Goal: Task Accomplishment & Management: Manage account settings

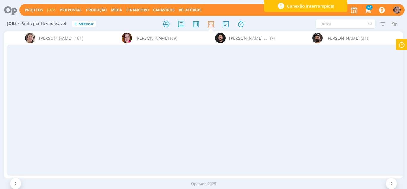
scroll to position [0, 944]
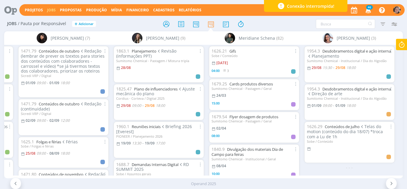
click at [400, 41] on icon at bounding box center [401, 45] width 11 height 12
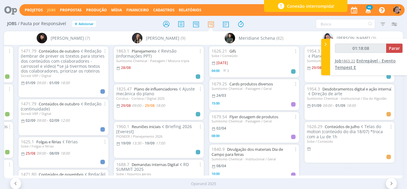
click at [376, 62] on span "Entregável - Evento Tempest E" at bounding box center [365, 64] width 61 height 12
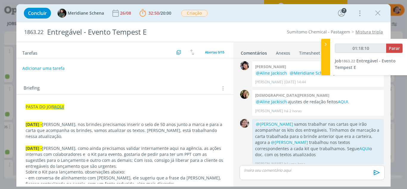
scroll to position [576, 0]
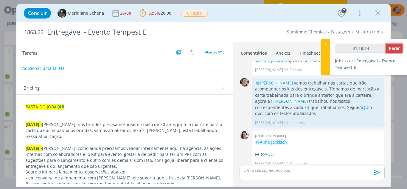
click at [396, 46] on span "Parar" at bounding box center [394, 48] width 11 height 6
click at [394, 47] on span "Parar" at bounding box center [394, 48] width 11 height 6
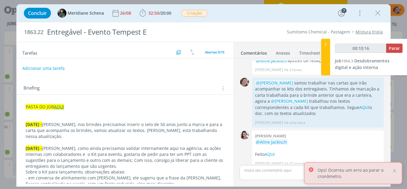
type input "00:10:17"
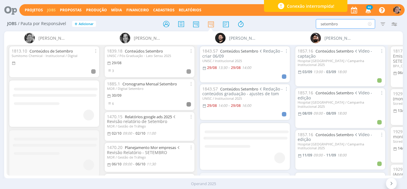
click at [274, 34] on div "Jobs / Pauta por Responsável + Adicionar setembro Filtrar Filtrar Limpar setemb…" at bounding box center [203, 104] width 407 height 175
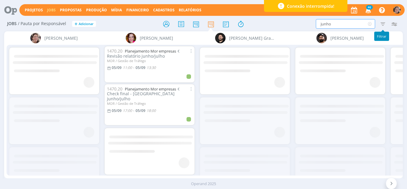
type input "junho"
click at [383, 24] on icon "button" at bounding box center [383, 23] width 11 height 11
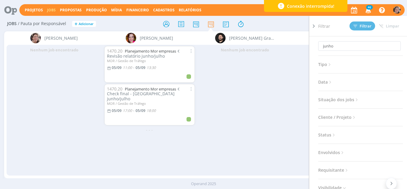
click at [356, 101] on icon at bounding box center [356, 99] width 5 height 5
click at [353, 116] on span at bounding box center [357, 116] width 12 height 6
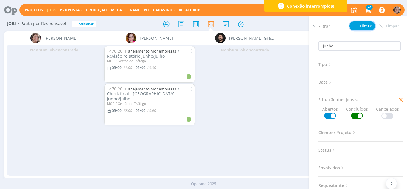
click at [359, 26] on span "Filtrar" at bounding box center [362, 26] width 18 height 4
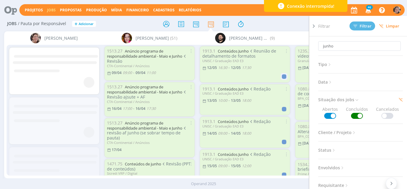
click at [314, 28] on icon at bounding box center [314, 26] width 6 height 6
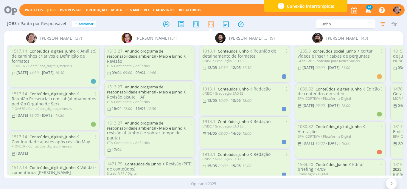
drag, startPoint x: 100, startPoint y: 69, endPoint x: 95, endPoint y: 140, distance: 71.1
click at [95, 140] on div "1517.14 Conteúdos_digitais_junho Análise de caminhos criativos e Definição de f…" at bounding box center [54, 110] width 95 height 130
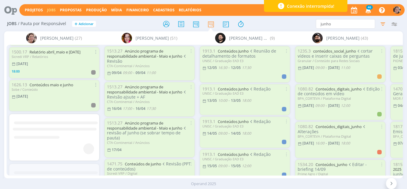
scroll to position [625, 0]
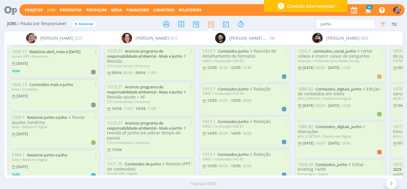
drag, startPoint x: 100, startPoint y: 137, endPoint x: 99, endPoint y: 172, distance: 34.9
click at [99, 172] on div "Aline Jackisch (27) 1517.14 Conteúdos_digitais_junho Análise de caminhos criati…" at bounding box center [203, 104] width 399 height 147
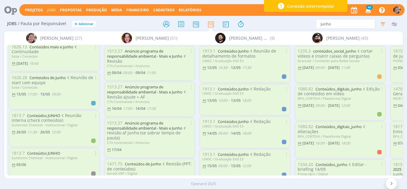
scroll to position [804, 0]
click at [55, 151] on link "Conteúdos JUNHO" at bounding box center [43, 152] width 33 height 5
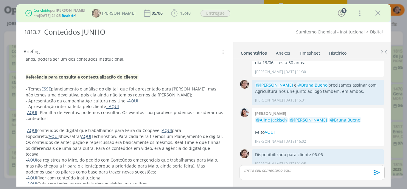
scroll to position [367, 0]
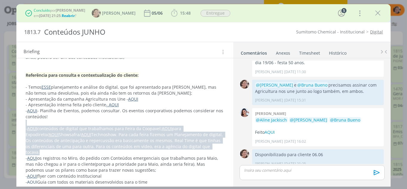
drag, startPoint x: 28, startPoint y: 122, endPoint x: 187, endPoint y: 145, distance: 160.8
copy div "- AQUI conteúdos de digital que trabalhamos para Feira da Coopavel; AQUI para E…"
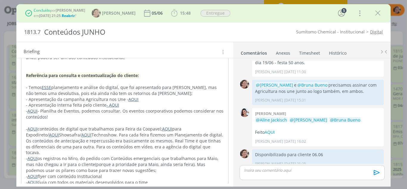
click at [68, 119] on p "- AQUI - Planilha de Eventos, podemos consultar. Os eventos coorporativos podem…" at bounding box center [125, 114] width 198 height 12
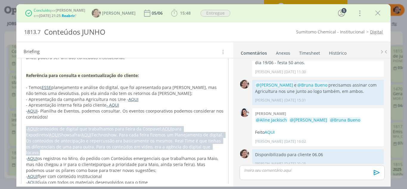
drag, startPoint x: 184, startPoint y: 146, endPoint x: 24, endPoint y: 126, distance: 161.3
copy p "- AQUI conteúdos de digital que trabalhamos para Feira da Coopavel; AQUI para E…"
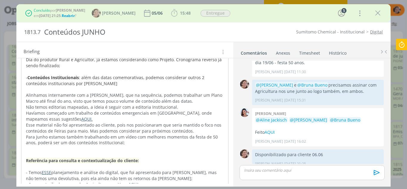
scroll to position [277, 0]
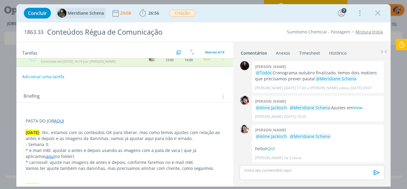
scroll to position [60, 0]
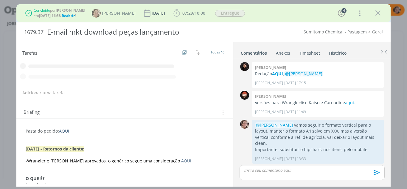
scroll to position [266, 0]
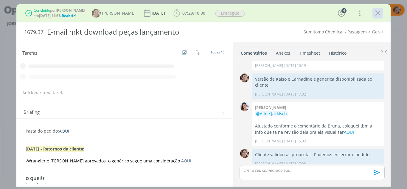
click at [380, 14] on icon "dialog" at bounding box center [377, 13] width 9 height 9
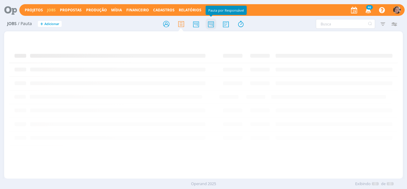
click at [212, 27] on icon at bounding box center [211, 24] width 11 height 12
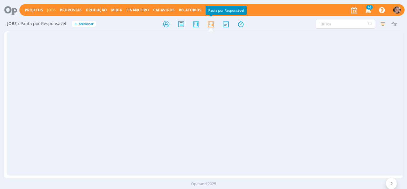
click at [366, 22] on icon at bounding box center [369, 24] width 7 height 10
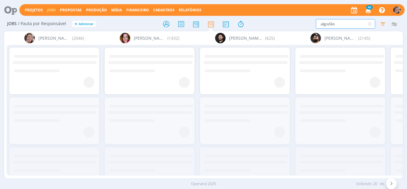
type input "algodão"
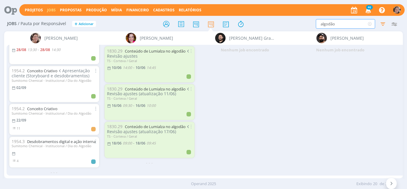
scroll to position [134, 0]
click at [41, 139] on link "Desdobramentos digital e ação interna" at bounding box center [61, 141] width 69 height 5
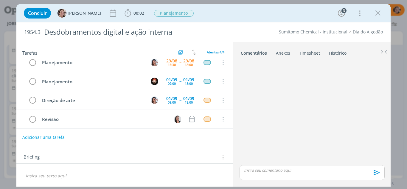
scroll to position [7, 0]
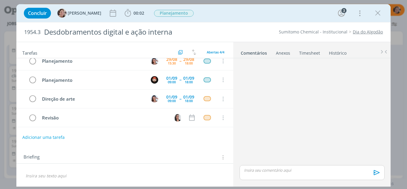
click at [46, 159] on div "Briefing Briefings Predefinidos Versões do Briefing Ver Briefing do Projeto" at bounding box center [126, 157] width 204 height 8
click at [42, 155] on div "Briefing Briefings Predefinidos Versões do Briefing Ver Briefing do Projeto" at bounding box center [126, 157] width 204 height 8
click at [49, 179] on div "dialog" at bounding box center [125, 175] width 208 height 10
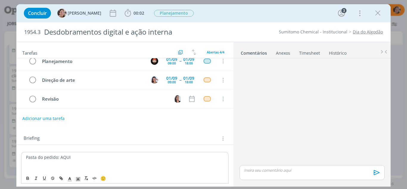
scroll to position [35, 0]
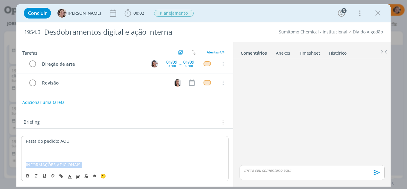
drag, startPoint x: 82, startPoint y: 163, endPoint x: 13, endPoint y: 174, distance: 69.7
click at [13, 174] on div "Concluir Aline Jackisch 00:02 Iniciar Apontar Data * 29/08/2025 Horas * 00:00 T…" at bounding box center [203, 94] width 407 height 189
click at [29, 176] on icon "dialog" at bounding box center [28, 176] width 2 height 1
click at [92, 163] on p "INFORMAÇÕES ADICIONAIS:" at bounding box center [125, 165] width 198 height 6
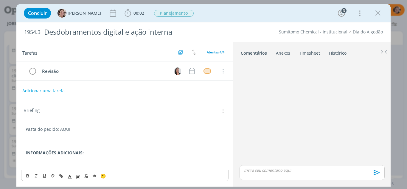
scroll to position [46, 0]
click at [46, 162] on p "dialog" at bounding box center [125, 165] width 199 height 6
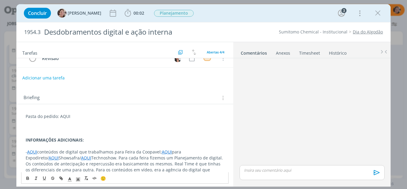
scroll to position [64, 0]
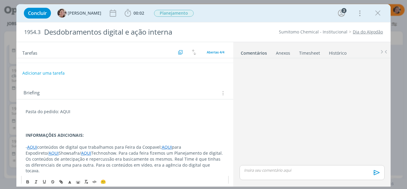
click at [162, 147] on link "AQUI" at bounding box center [167, 147] width 10 height 6
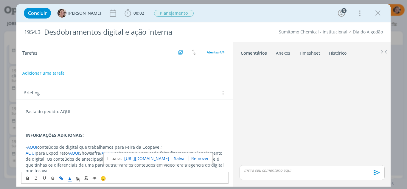
click at [69, 153] on span "para Expodireto/" at bounding box center [52, 153] width 33 height 6
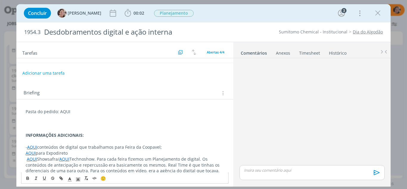
click at [24, 154] on div "Pasta do pedido: AQUI INFORMAÇÕES ADICIONAIS: - AQUI conteúdos de digital que t…" at bounding box center [125, 140] width 208 height 69
click at [27, 156] on p "AQUI Showsafra/ AQUI Technoshow. Para cada feira fizemos um Planejamento de dig…" at bounding box center [125, 165] width 199 height 18
click at [60, 160] on span "Showsafra/" at bounding box center [48, 159] width 22 height 6
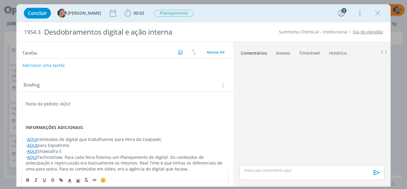
scroll to position [76, 0]
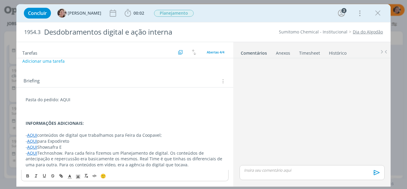
click at [74, 129] on p "dialog" at bounding box center [125, 129] width 199 height 6
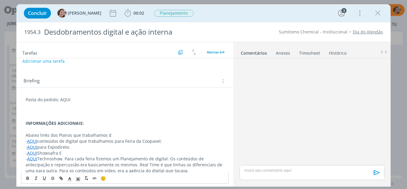
click at [71, 135] on p "Abaixo links dos Planos que trabalhamos d" at bounding box center [125, 135] width 199 height 6
click at [133, 136] on p "Abaixo links dos Planos de digital que trabalhamos d" at bounding box center [125, 135] width 199 height 6
click at [38, 136] on p "Abaixo links dos Planos de digital que trabalhamos par cada uma das Feiras do I…" at bounding box center [125, 135] width 199 height 6
click at [132, 134] on p "Abaixo, links dos Planos de digital que trabalhamos par cada uma das Feiras do …" at bounding box center [125, 135] width 199 height 6
click at [210, 134] on p "Abaixo, links dos Planos de digital que trabalhamos para cada uma das Feiras do…" at bounding box center [125, 135] width 199 height 6
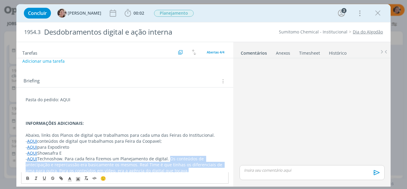
drag, startPoint x: 168, startPoint y: 159, endPoint x: 179, endPoint y: 170, distance: 15.8
click at [179, 170] on p "- AQUI Technoshow. Para cada feira fizemos um Planejamento de digital. Os conte…" at bounding box center [125, 165] width 199 height 18
copy span "Os conteúdos de antecipação e repercussão era basicamente os mesmos. Real Time …"
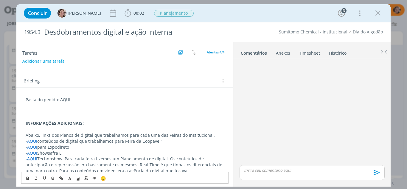
click at [212, 137] on p "Abaixo, links dos Planos de digital que trabalhamos para cada uma das Feiras do…" at bounding box center [125, 135] width 199 height 6
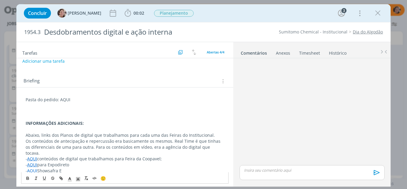
click at [118, 142] on span "Os conteúdos de antecipação e repercussão era basicamente os mesmos. Real Time …" at bounding box center [124, 147] width 196 height 18
click at [217, 141] on span "Os conteúdos de antecipação e repercussão eram basicamente os mesmos. Real Time…" at bounding box center [125, 147] width 199 height 18
click at [218, 141] on span "Os conteúdos de antecipação e repercussão eram basicamente os mesmos. Real Time…" at bounding box center [125, 147] width 199 height 18
click at [219, 147] on p "Os conteúdos de antecipação e repercussão eram basicamente os mesmos. Real Time…" at bounding box center [125, 147] width 199 height 18
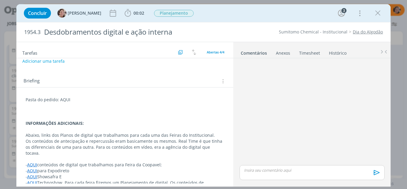
scroll to position [100, 0]
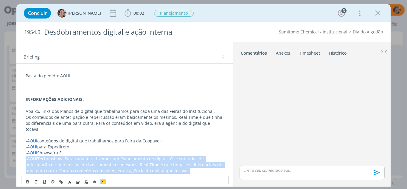
drag, startPoint x: 169, startPoint y: 170, endPoint x: 67, endPoint y: 153, distance: 102.7
click at [67, 153] on div "Pasta do pedido: AQUI INFORMAÇÕES ADICIONAIS: Abaixo, links dos Planos de digit…" at bounding box center [125, 129] width 208 height 116
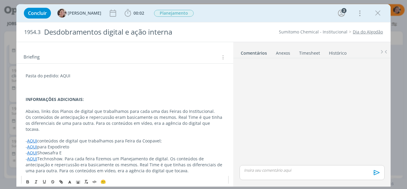
click at [97, 156] on span "Technoshow. Para cada feira fizemos um Planejamento de digital. Os conteúdos de…" at bounding box center [125, 165] width 198 height 18
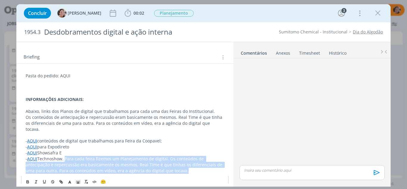
drag, startPoint x: 165, startPoint y: 163, endPoint x: 67, endPoint y: 153, distance: 98.5
click at [67, 156] on p "- AQUI Technoshow. Para cada feira fizemos um Planejamento de digital. Os conte…" at bounding box center [125, 165] width 199 height 18
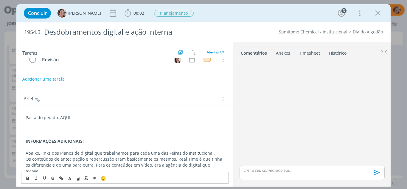
scroll to position [88, 0]
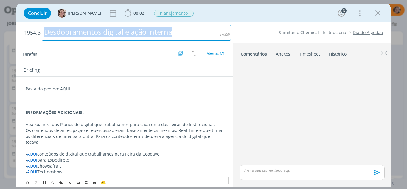
drag, startPoint x: 170, startPoint y: 32, endPoint x: 44, endPoint y: 46, distance: 126.2
click at [45, 46] on div "1954.3 Desdobramentos digital e ação interna Sumitomo Chemical - Institucional …" at bounding box center [203, 104] width 375 height 164
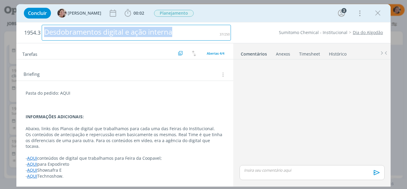
scroll to position [78, 0]
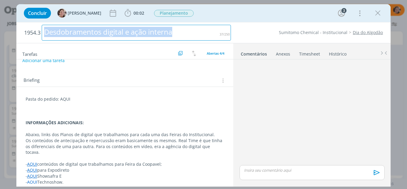
copy div "Desdobramentos digital e ação interna"
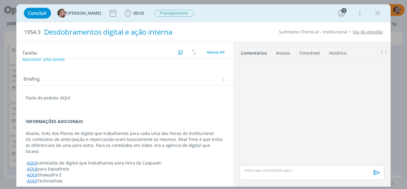
drag, startPoint x: 108, startPoint y: 81, endPoint x: 115, endPoint y: 36, distance: 46.1
click at [107, 79] on div "Briefing Briefings Predefinidos Versões do Briefing Ver Briefing do Projeto" at bounding box center [126, 79] width 204 height 8
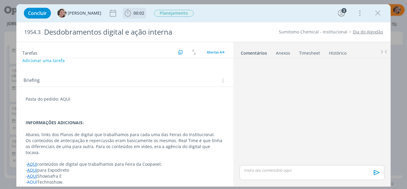
click at [123, 16] on icon "dialog" at bounding box center [127, 13] width 9 height 9
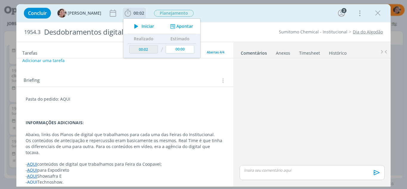
click at [134, 26] on icon "dialog" at bounding box center [136, 26] width 10 height 8
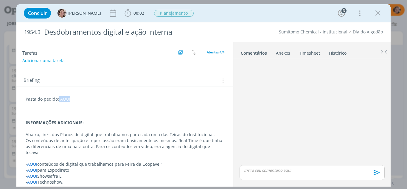
drag, startPoint x: 66, startPoint y: 98, endPoint x: 58, endPoint y: 98, distance: 8.6
click at [58, 98] on p "Pasta do pedido: AQUI" at bounding box center [125, 99] width 199 height 6
click at [60, 177] on icon "dialog" at bounding box center [61, 178] width 5 height 5
type input "AQUI"
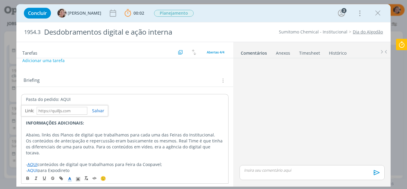
paste input "https://sobeae.sharepoint.com/:f:/s/SOBEAE/EjM1dj-JItZIuK-Cac1HvHcBzU7QVv0gF-0Y…"
type input "https://sobeae.sharepoint.com/:f:/s/SOBEAE/EjM1dj-JItZIuK-Cac1HvHcBzU7QVv0gF-0Y…"
click at [96, 109] on link "dialog" at bounding box center [95, 111] width 17 height 6
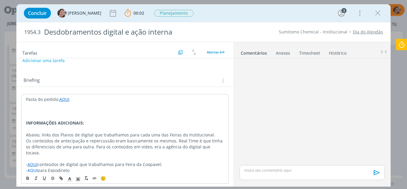
click at [87, 111] on p "dialog" at bounding box center [125, 111] width 198 height 6
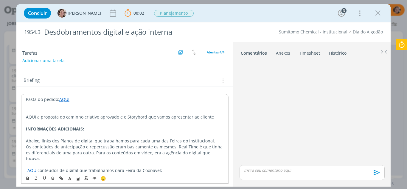
click at [141, 117] on p "AQUI a proposta do caminho criativo aprovado e o Storybord que vamos apresentar…" at bounding box center [125, 117] width 198 height 6
click at [216, 115] on p "AQUI a proposta do caminho criativo aprovado e o Storyboard que vamos apresenta…" at bounding box center [125, 117] width 198 height 6
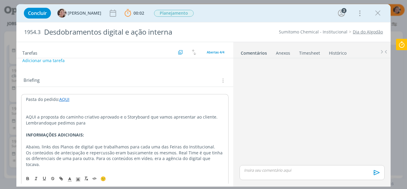
click at [49, 123] on p "Lembrandoque pedimos para" at bounding box center [125, 123] width 198 height 6
click at [92, 122] on p "Lembrando que pedimos para" at bounding box center [125, 123] width 198 height 6
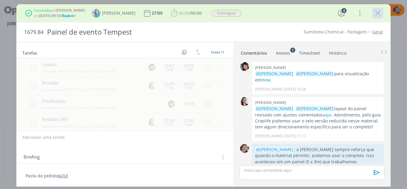
scroll to position [460, 0]
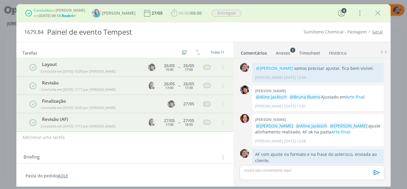
drag, startPoint x: 380, startPoint y: 11, endPoint x: 353, endPoint y: 18, distance: 27.4
click at [379, 11] on icon "dialog" at bounding box center [377, 13] width 9 height 9
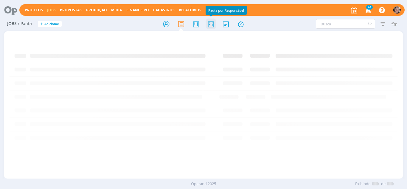
click at [211, 26] on icon at bounding box center [211, 24] width 11 height 12
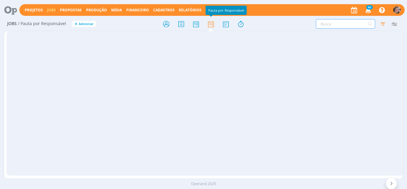
click at [339, 27] on input "text" at bounding box center [345, 24] width 59 height 10
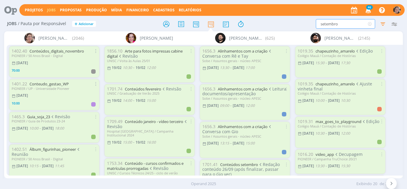
type input "setembro"
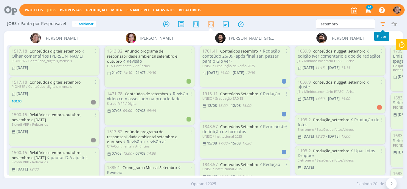
click at [384, 25] on icon "button" at bounding box center [383, 23] width 11 height 11
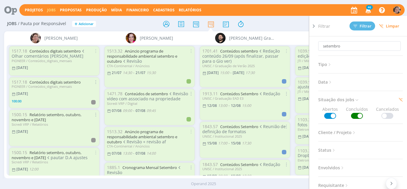
click at [359, 116] on span at bounding box center [357, 116] width 12 height 6
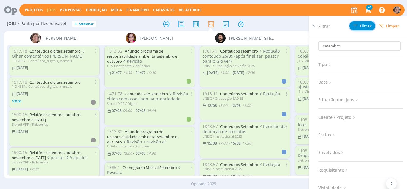
drag, startPoint x: 368, startPoint y: 27, endPoint x: 93, endPoint y: 25, distance: 275.1
click at [368, 27] on span "Filtrar" at bounding box center [362, 26] width 18 height 4
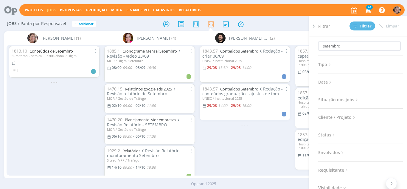
click at [41, 51] on link "Conteúdos de Setembro" at bounding box center [52, 50] width 44 height 5
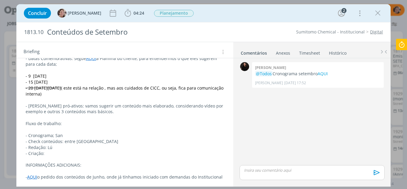
scroll to position [98, 0]
click at [221, 177] on p "- AQUI o pedido dos conteúdos de Junho, onde já tínhamos iniciado com demandas …" at bounding box center [125, 176] width 199 height 6
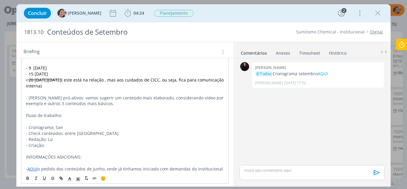
scroll to position [109, 0]
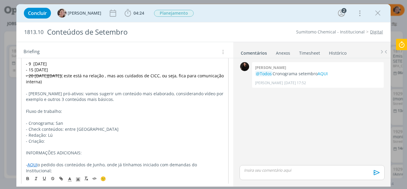
drag, startPoint x: 40, startPoint y: 169, endPoint x: 27, endPoint y: 169, distance: 13.1
click at [27, 173] on p "- AQUI" at bounding box center [125, 176] width 198 height 6
click at [62, 177] on icon "dialog" at bounding box center [61, 178] width 5 height 5
type input "AQUI"
paste input "https://sobeae.sharepoint.com/:i:/s/SOBEAE/EUXdRht966FAr429g7HPfb8BEuMjQEfMs3DB…"
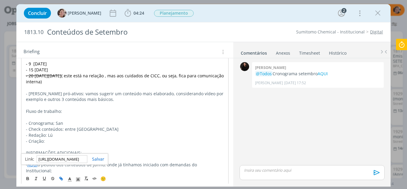
scroll to position [0, 157]
type input "https://sobeae.sharepoint.com/:i:/s/SOBEAE/EUXdRht966FAr429g7HPfb8BEuMjQEfMs3DB…"
click at [100, 160] on link "dialog" at bounding box center [95, 159] width 17 height 6
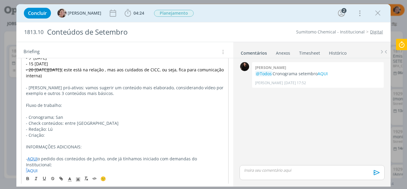
click at [68, 167] on p "- AQUI" at bounding box center [125, 170] width 198 height 6
click at [60, 167] on p "- AQUI conteúdosque trabalhamos em Maio" at bounding box center [125, 170] width 198 height 6
click at [32, 167] on link "AQUI" at bounding box center [32, 170] width 10 height 6
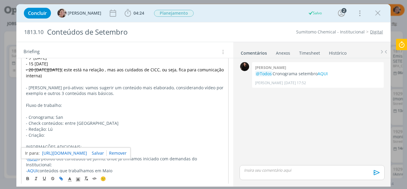
click at [58, 152] on link "https://sobeae.sharepoint.com/:i:/s/SOBEAE/EUXdRht966FAr429g7HPfb8BEuMjQEfMs3DB…" at bounding box center [64, 153] width 45 height 8
click at [123, 13] on icon "dialog" at bounding box center [127, 13] width 9 height 9
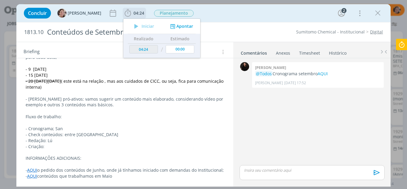
scroll to position [104, 0]
click at [404, 44] on icon at bounding box center [401, 45] width 11 height 12
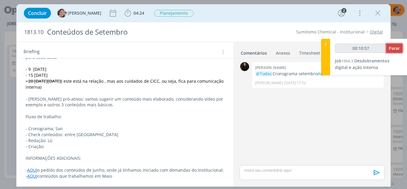
click at [393, 49] on span "Parar" at bounding box center [394, 48] width 11 height 6
type input "00:10:59"
click at [327, 44] on icon at bounding box center [326, 44] width 6 height 6
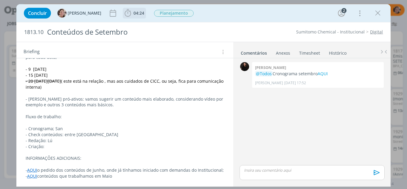
click at [123, 12] on icon "dialog" at bounding box center [127, 13] width 9 height 9
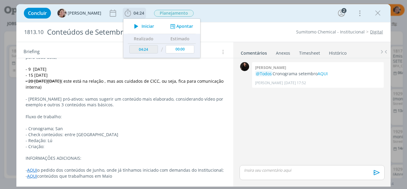
click at [142, 26] on span "Iniciar" at bounding box center [148, 26] width 13 height 4
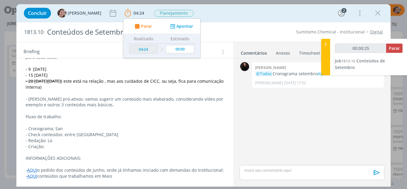
type input "00:00:26"
click at [326, 44] on icon at bounding box center [326, 44] width 6 height 6
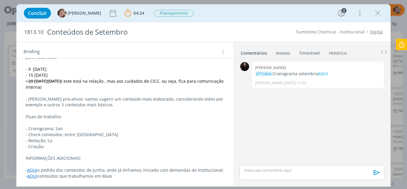
click at [33, 176] on link "AQUI" at bounding box center [32, 176] width 10 height 6
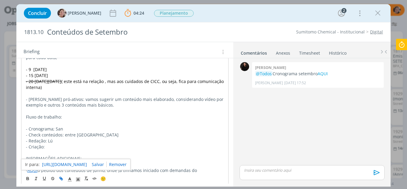
click at [51, 165] on link "https://sobeae.sharepoint.com/:i:/s/SOBEAE/EUXdRht966FAr429g7HPfb8BEuMjQEfMs3DB…" at bounding box center [64, 164] width 45 height 8
click at [164, 151] on p "dialog" at bounding box center [125, 152] width 198 height 6
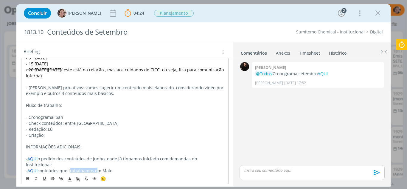
drag, startPoint x: 95, startPoint y: 165, endPoint x: 70, endPoint y: 162, distance: 24.9
click at [70, 167] on p "- AQUI conteúdos que trabalhamos em Maio" at bounding box center [125, 170] width 198 height 6
click at [114, 167] on p "- AQUI conteúdos que sugerimos para Maio" at bounding box center [125, 170] width 198 height 6
click at [132, 171] on p "- AQUI conteúdos que sugerimos para Maio, mas devido as demandas da convenção d…" at bounding box center [125, 173] width 198 height 12
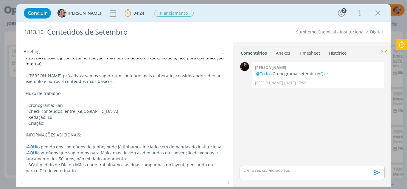
click at [73, 172] on p "- AQUI pedido de Dia da Mães onde trabalhamos as duas campanhas no layout, pens…" at bounding box center [125, 168] width 199 height 12
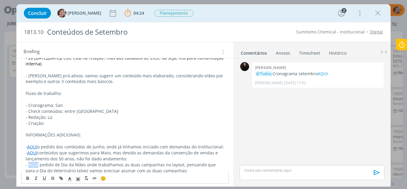
drag, startPoint x: 38, startPoint y: 165, endPoint x: 27, endPoint y: 165, distance: 10.7
click at [27, 165] on p "- AQUI pedido de Dia da Mães onde trabalhamos as duas campanhas no layout, pens…" at bounding box center [125, 168] width 199 height 12
click at [60, 175] on button "dialog" at bounding box center [61, 177] width 8 height 7
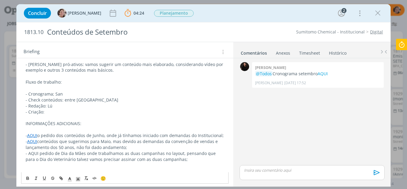
scroll to position [145, 0]
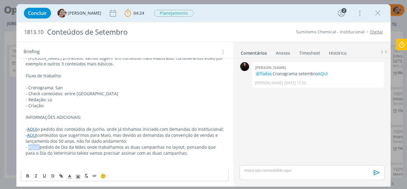
drag, startPoint x: 39, startPoint y: 146, endPoint x: 28, endPoint y: 147, distance: 11.7
click at [28, 147] on p "- AQUI pedido de Dia da Mães onde trabalhamos as duas campanhas no layout, pens…" at bounding box center [125, 150] width 199 height 12
click at [61, 174] on icon "dialog" at bounding box center [60, 175] width 2 height 2
type input "AQUI"
paste input "https://sobeae.sharepoint.com/:f:/s/SOBEAE/EuSs2iXBrmZNvJtf08rtNxwBYm7TCRI_SxNj…"
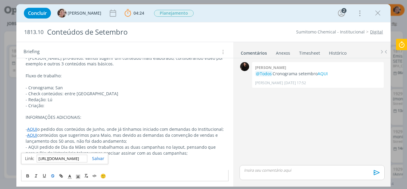
scroll to position [0, 153]
type input "https://sobeae.sharepoint.com/:f:/s/SOBEAE/EuSs2iXBrmZNvJtf08rtNxwBYm7TCRI_SxNj…"
click at [94, 159] on link "dialog" at bounding box center [95, 158] width 17 height 6
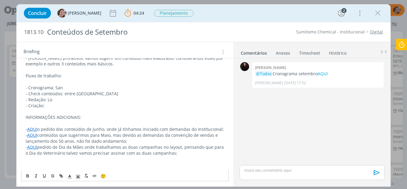
click at [100, 159] on p "dialog" at bounding box center [125, 159] width 199 height 6
click at [178, 154] on p "- AQUI pedido de Dia da Mães onde trabalhamos as duas campanhas no layout, pens…" at bounding box center [125, 150] width 199 height 12
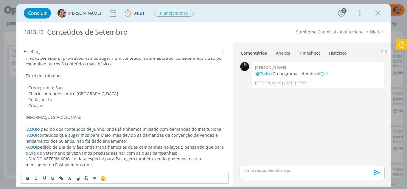
click at [77, 165] on p "- DIA DO VETERINÁRIO : é data especial para Pastegem também, então podemos foca…" at bounding box center [125, 162] width 199 height 12
click at [76, 164] on p "- DIA DO VETERINÁRIO : é data especial para Pastagem também, então podemos foca…" at bounding box center [125, 162] width 199 height 12
click at [220, 159] on p "- DIA DO VETERINÁRIO : é data especial para Pastagem também, então podemos foca…" at bounding box center [125, 162] width 199 height 12
click at [93, 164] on p "- DIA DO VETERINÁRIO : é data especial para Pastagem também, então podemos foca…" at bounding box center [125, 162] width 199 height 12
click at [103, 163] on p "- DIA DO VETERINÁRIO : é data especial para Pastagem também, então podemos foca…" at bounding box center [125, 162] width 199 height 12
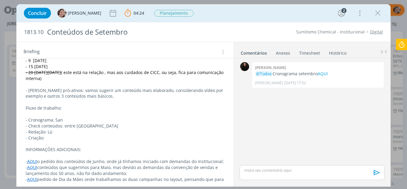
scroll to position [115, 0]
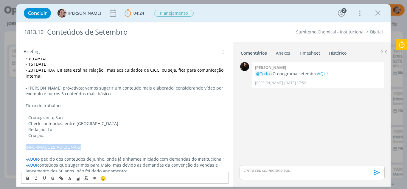
drag, startPoint x: 88, startPoint y: 149, endPoint x: 17, endPoint y: 146, distance: 70.4
click at [17, 146] on div "Pasta do pedido AQUI Para o mês de Setembro vamos seguir com dois direcionais d…" at bounding box center [124, 112] width 217 height 227
click at [28, 176] on icon "dialog" at bounding box center [27, 178] width 5 height 5
click at [87, 141] on p "dialog" at bounding box center [125, 141] width 199 height 6
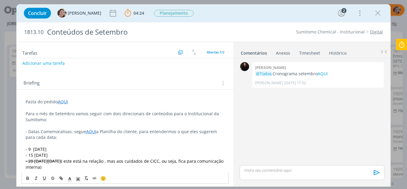
scroll to position [0, 0]
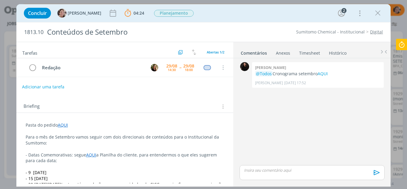
click at [39, 86] on button "Adicionar uma tarefa" at bounding box center [43, 87] width 42 height 10
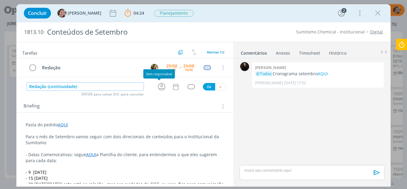
click at [158, 87] on icon "dialog" at bounding box center [161, 86] width 7 height 7
type input "Redação (continuidade)"
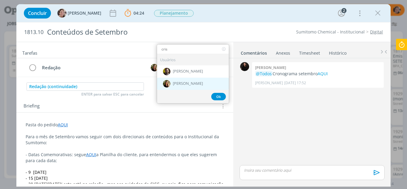
type input "cris"
click at [191, 80] on div "[PERSON_NAME]" at bounding box center [193, 83] width 72 height 12
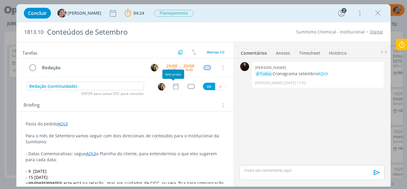
click at [172, 86] on icon "dialog" at bounding box center [176, 86] width 8 height 8
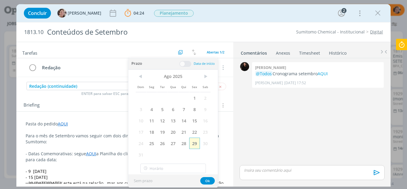
click at [192, 145] on span "29" at bounding box center [194, 142] width 11 height 11
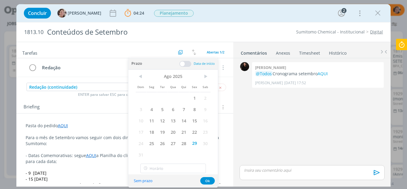
click at [182, 63] on span at bounding box center [185, 64] width 12 height 6
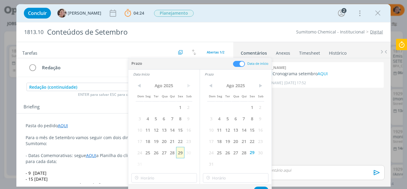
click at [180, 155] on span "29" at bounding box center [180, 152] width 8 height 11
click at [148, 178] on input "18:00" at bounding box center [164, 178] width 66 height 10
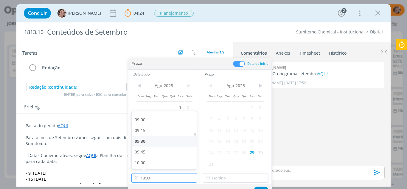
scroll to position [370, 0]
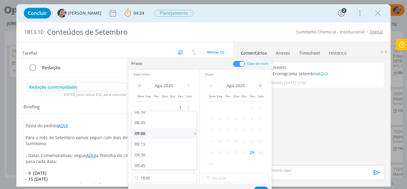
click at [144, 131] on div "09:00" at bounding box center [165, 133] width 67 height 11
type input "09:00"
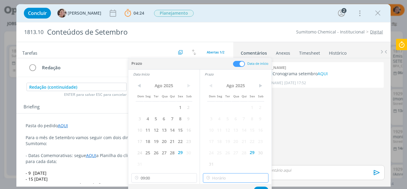
type input "18:00"
click at [227, 178] on input "18:00" at bounding box center [236, 178] width 66 height 10
click at [220, 123] on div "18:00" at bounding box center [236, 123] width 67 height 11
click at [262, 187] on button "Ok" at bounding box center [261, 189] width 15 height 7
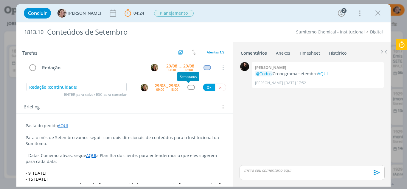
click at [187, 87] on div "dialog" at bounding box center [190, 87] width 7 height 5
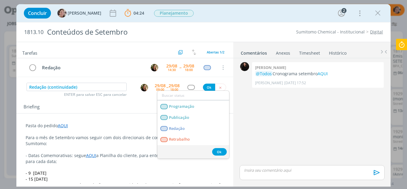
scroll to position [130, 0]
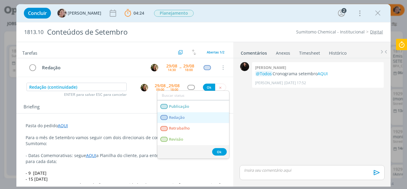
click at [184, 115] on span "Redação" at bounding box center [177, 117] width 16 height 5
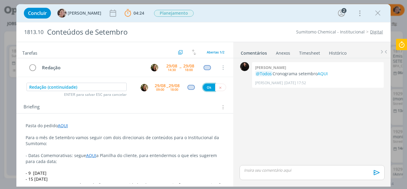
click at [207, 87] on button "Ok" at bounding box center [209, 86] width 12 height 7
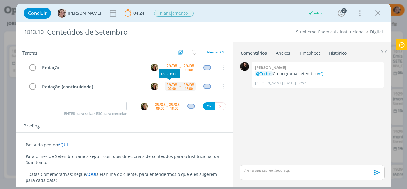
click at [172, 85] on div "29/08" at bounding box center [171, 85] width 11 height 4
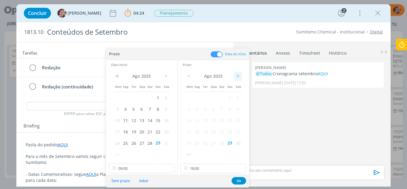
click at [238, 76] on span ">" at bounding box center [238, 76] width 8 height 9
drag, startPoint x: 199, startPoint y: 97, endPoint x: 172, endPoint y: 81, distance: 31.9
click at [199, 97] on span "1" at bounding box center [197, 97] width 8 height 11
click at [167, 77] on span ">" at bounding box center [166, 76] width 8 height 9
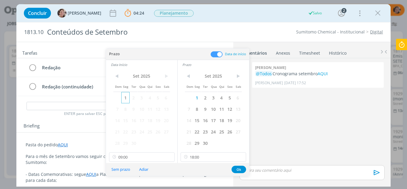
click at [125, 100] on span "1" at bounding box center [125, 97] width 8 height 11
click at [238, 170] on button "Ok" at bounding box center [239, 168] width 15 height 7
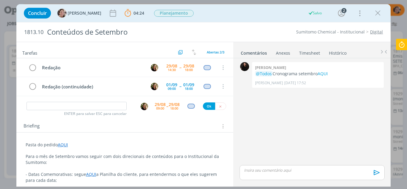
click at [77, 151] on p "dialog" at bounding box center [125, 151] width 199 height 6
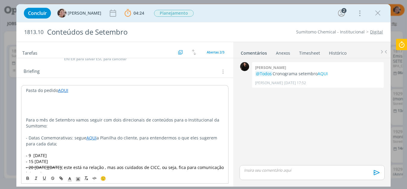
scroll to position [60, 0]
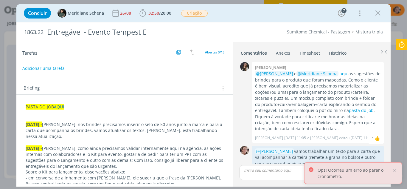
scroll to position [576, 0]
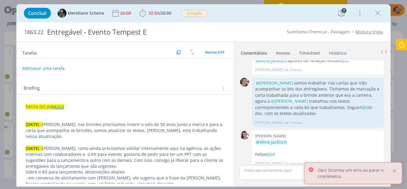
click at [393, 172] on div at bounding box center [394, 170] width 5 height 5
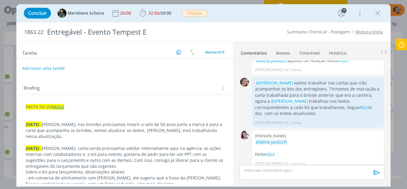
click at [306, 17] on div "Concluir Meridiane Schena 26/08 32:50 / 20:00 Iniciar Apontar Data * [DATE] Hor…" at bounding box center [204, 13] width 366 height 14
click at [272, 151] on link "AQUI" at bounding box center [270, 154] width 10 height 6
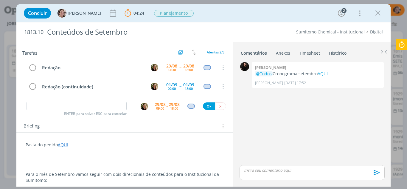
scroll to position [60, 0]
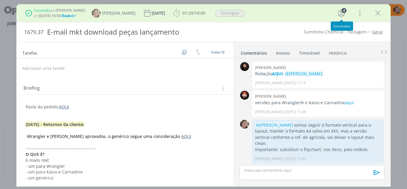
scroll to position [266, 0]
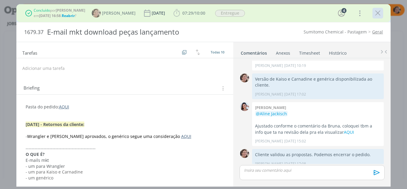
click at [376, 14] on icon "dialog" at bounding box center [377, 13] width 9 height 9
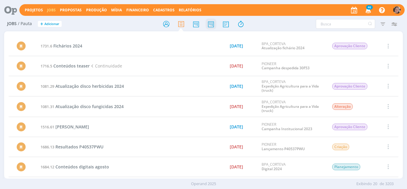
click at [209, 25] on icon at bounding box center [211, 24] width 11 height 12
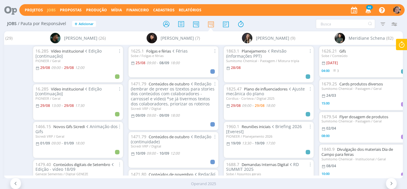
scroll to position [0, 866]
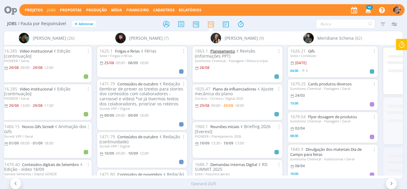
click at [230, 50] on link "Planejamento" at bounding box center [222, 50] width 25 height 5
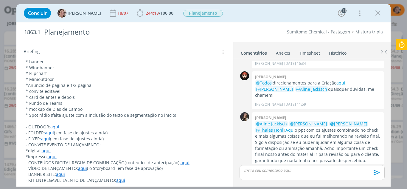
scroll to position [238, 0]
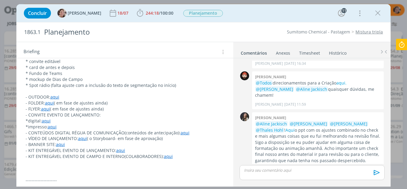
click at [181, 135] on link "aqui" at bounding box center [185, 133] width 9 height 6
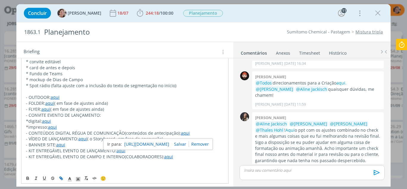
click at [165, 140] on link "[URL][DOMAIN_NAME]" at bounding box center [146, 144] width 45 height 8
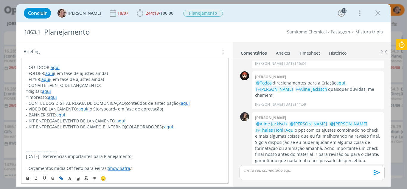
click at [124, 133] on p "dialog" at bounding box center [125, 133] width 198 height 6
